Goal: Information Seeking & Learning: Learn about a topic

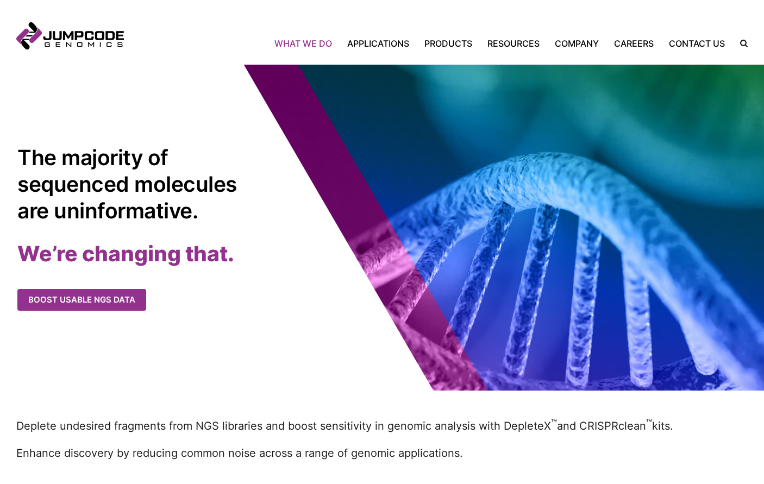
click at [323, 40] on link "What We Do" at bounding box center [307, 43] width 65 height 13
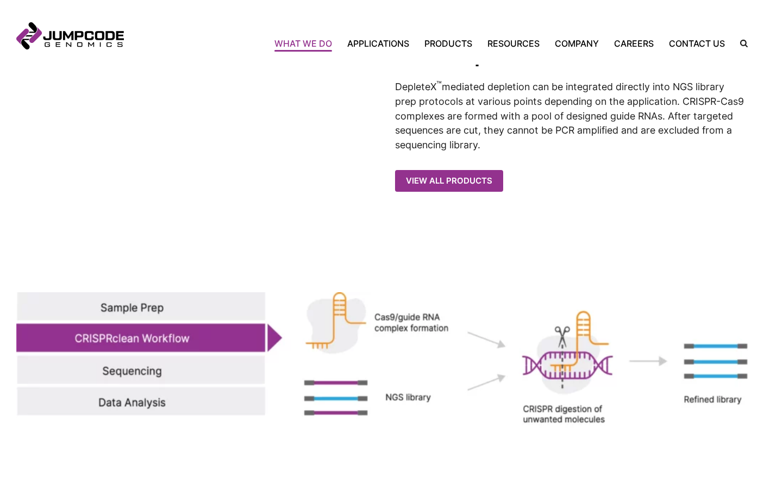
scroll to position [1240, 0]
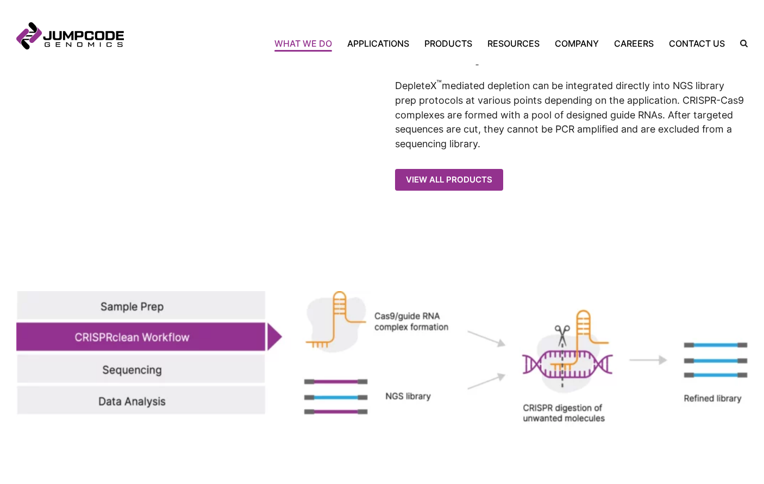
click at [207, 307] on img at bounding box center [382, 359] width 732 height 136
click at [133, 312] on img at bounding box center [382, 359] width 732 height 136
click at [133, 363] on img at bounding box center [382, 359] width 732 height 136
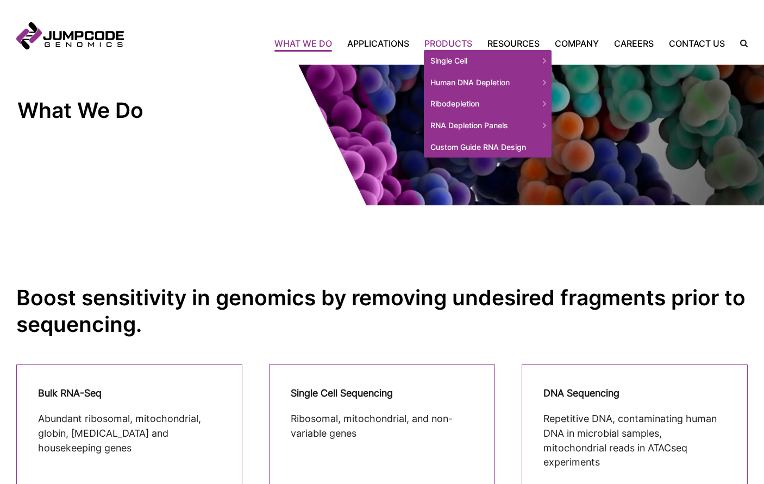
scroll to position [52, 0]
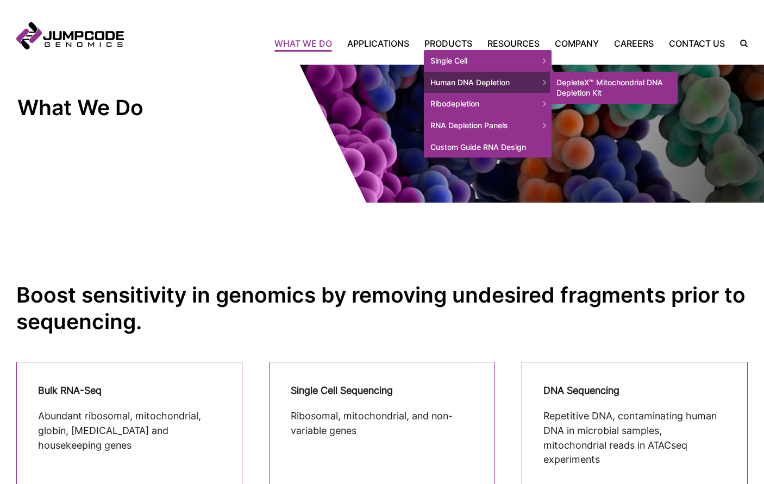
click at [614, 80] on link "DepleteX™ Mitochondrial DNA Depletion Kit" at bounding box center [614, 88] width 128 height 32
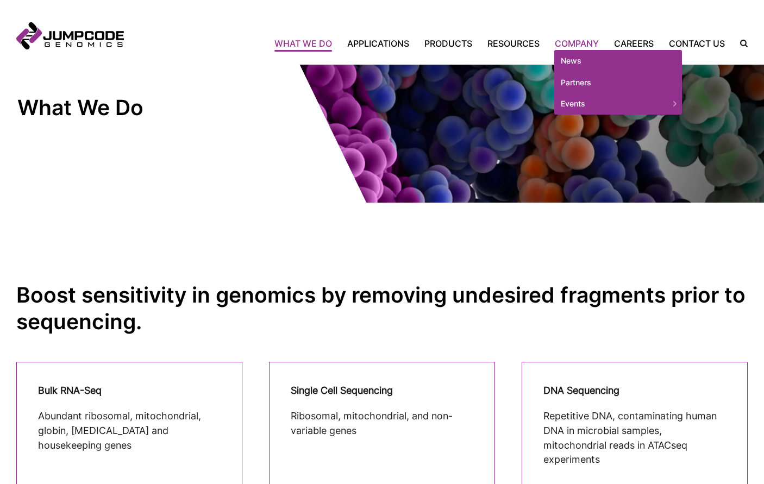
click at [587, 45] on link "Company" at bounding box center [576, 43] width 59 height 13
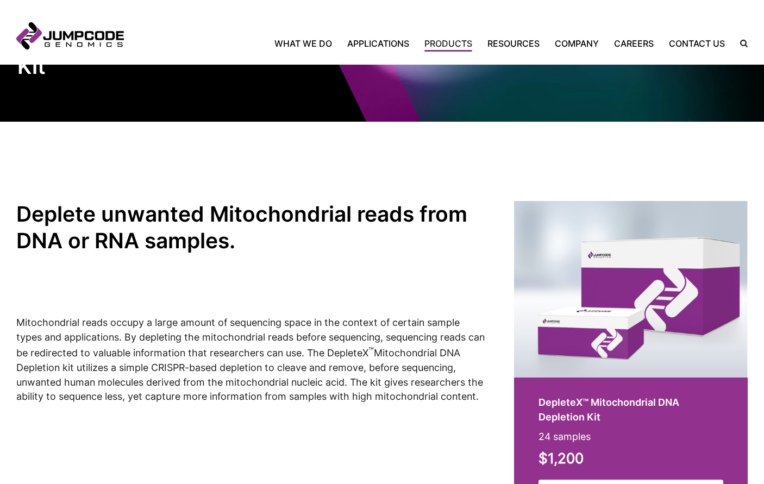
scroll to position [161, 0]
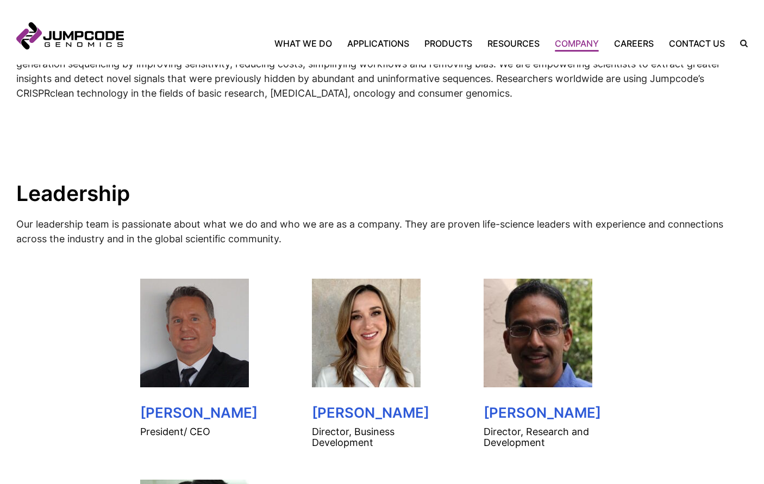
scroll to position [395, 0]
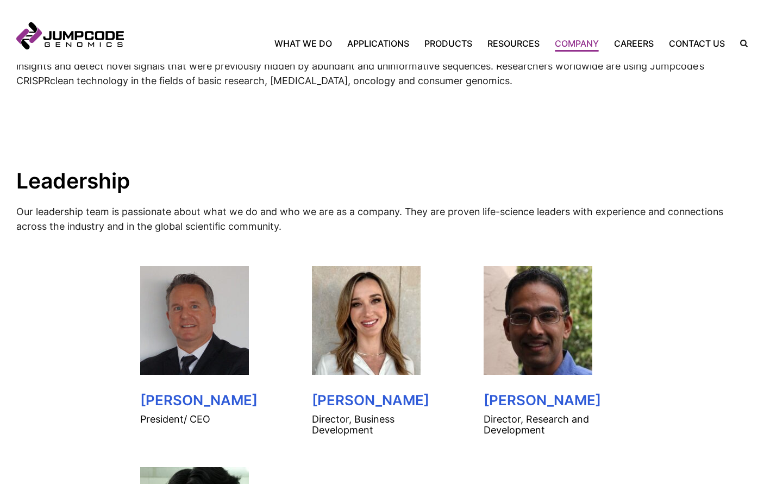
click at [220, 309] on img at bounding box center [194, 320] width 109 height 109
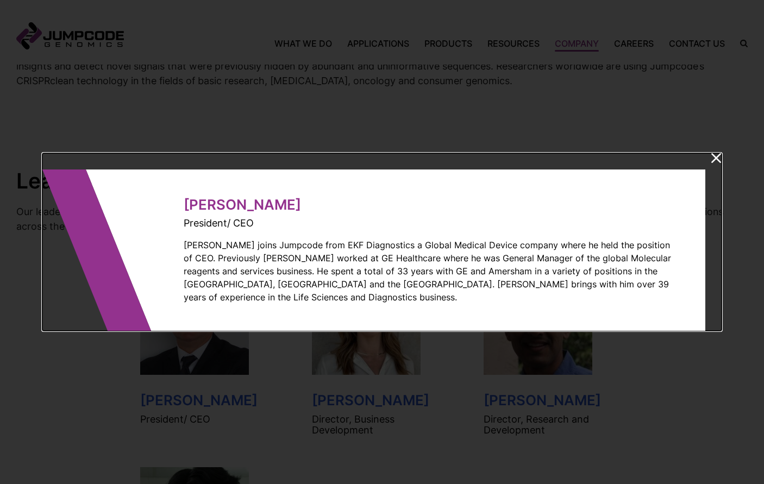
click at [722, 160] on dialog "Mike Salter President/ CEO Mike joins Jumpcode from EKF Diagnostics a Global Me…" at bounding box center [381, 242] width 679 height 178
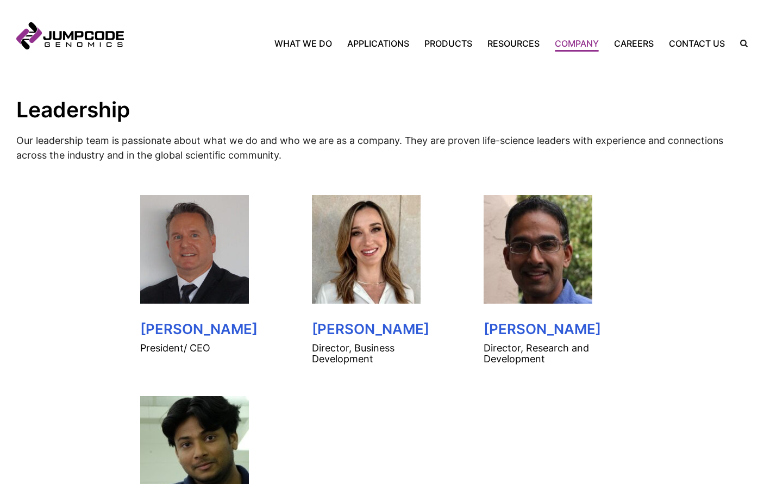
scroll to position [469, 0]
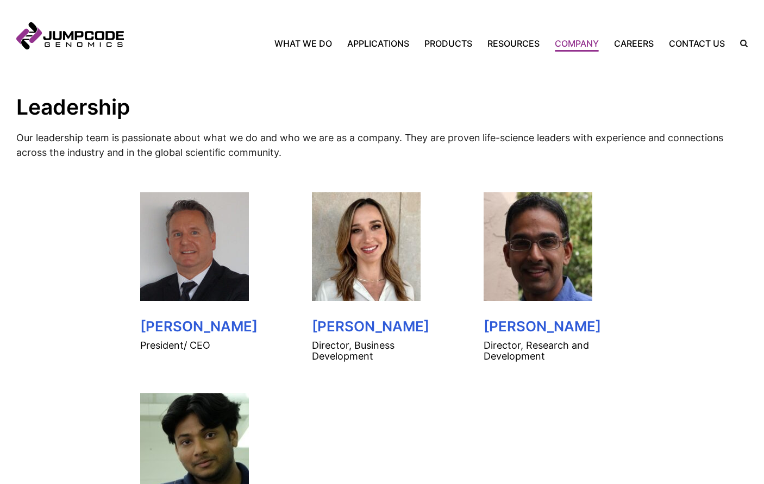
click at [371, 245] on img at bounding box center [366, 246] width 109 height 109
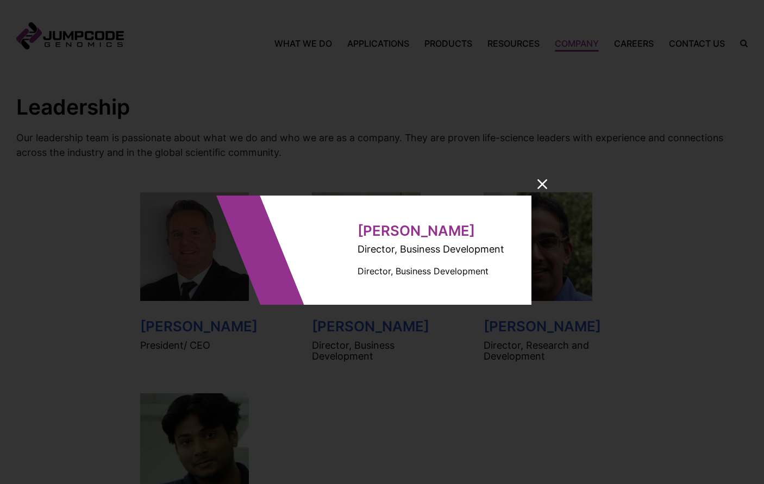
click at [538, 183] on icon at bounding box center [543, 184] width 10 height 10
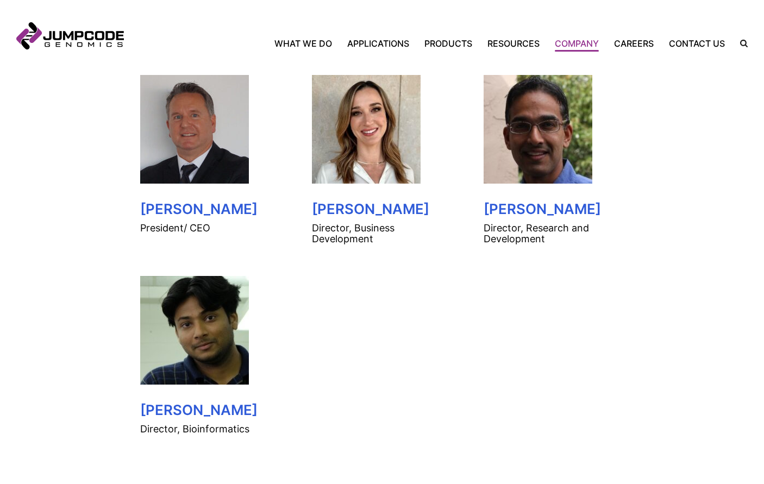
scroll to position [606, 0]
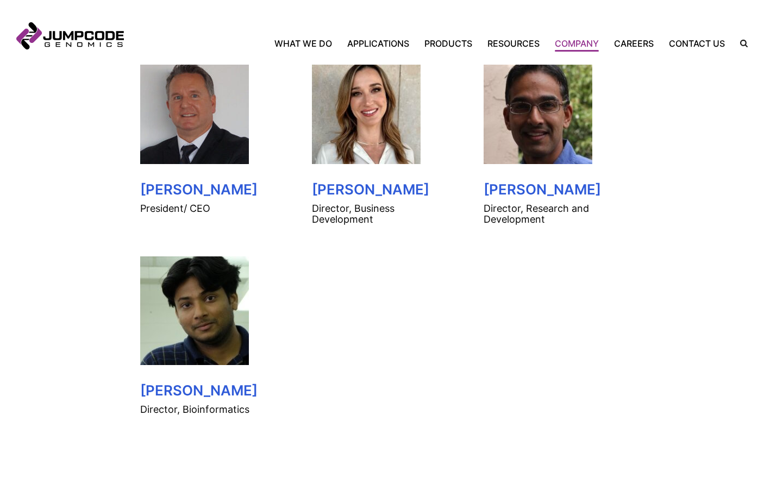
click at [190, 164] on img at bounding box center [194, 109] width 109 height 109
